Goal: Transaction & Acquisition: Download file/media

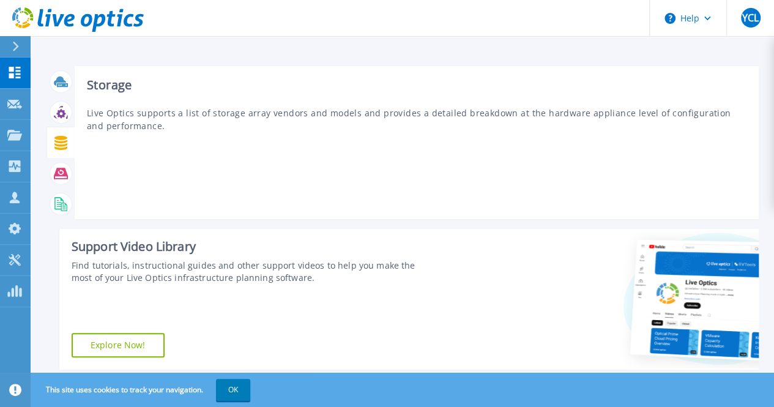
click at [60, 140] on icon at bounding box center [61, 143] width 14 height 14
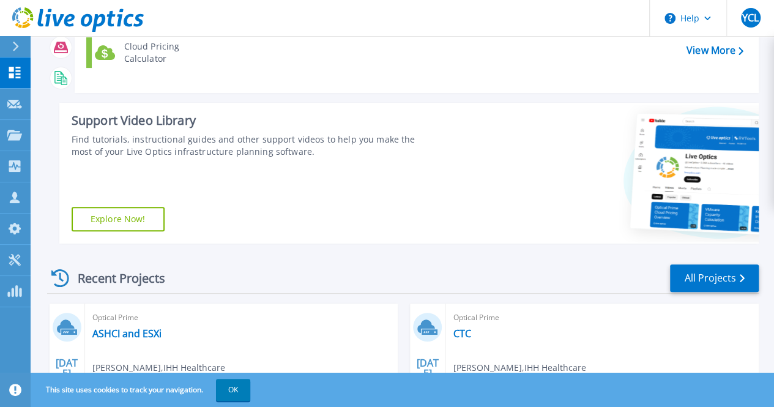
scroll to position [122, 0]
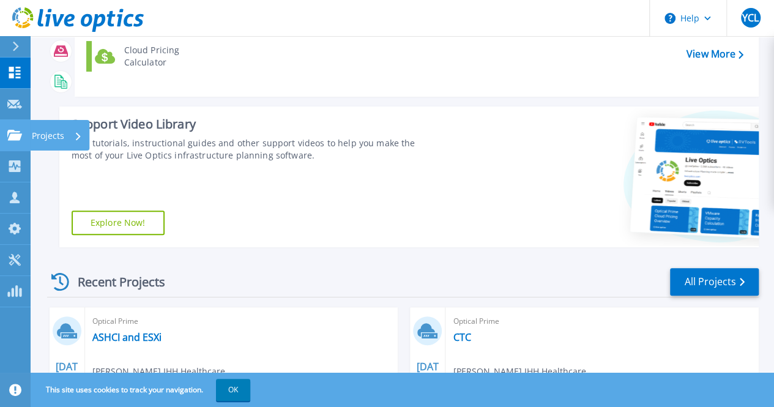
click at [48, 136] on p "Projects" at bounding box center [48, 136] width 32 height 32
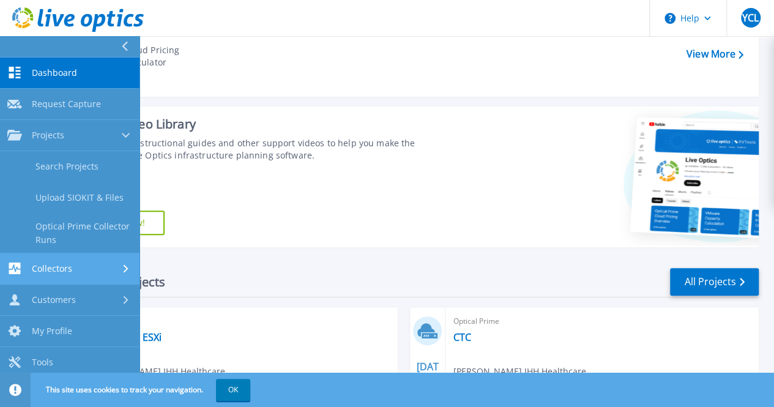
click at [73, 264] on div "Collectors" at bounding box center [69, 269] width 125 height 12
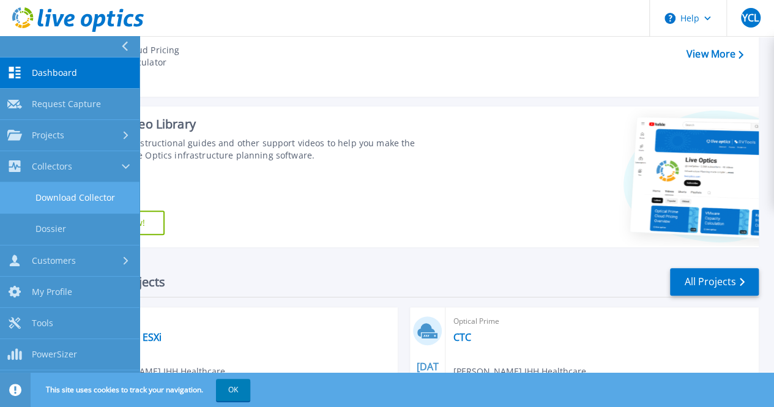
click at [93, 195] on link "Download Collector" at bounding box center [70, 197] width 140 height 31
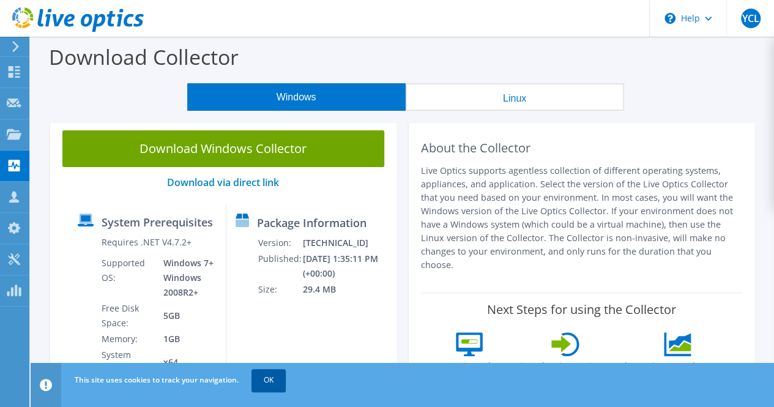
click at [266, 380] on link "OK" at bounding box center [269, 380] width 34 height 22
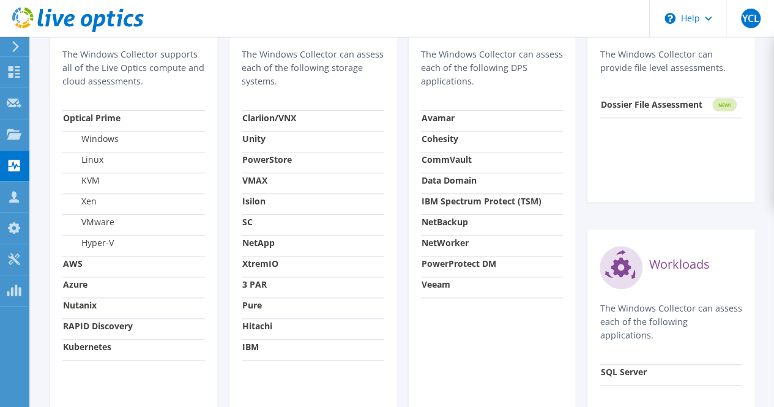
scroll to position [428, 0]
